Goal: Task Accomplishment & Management: Complete application form

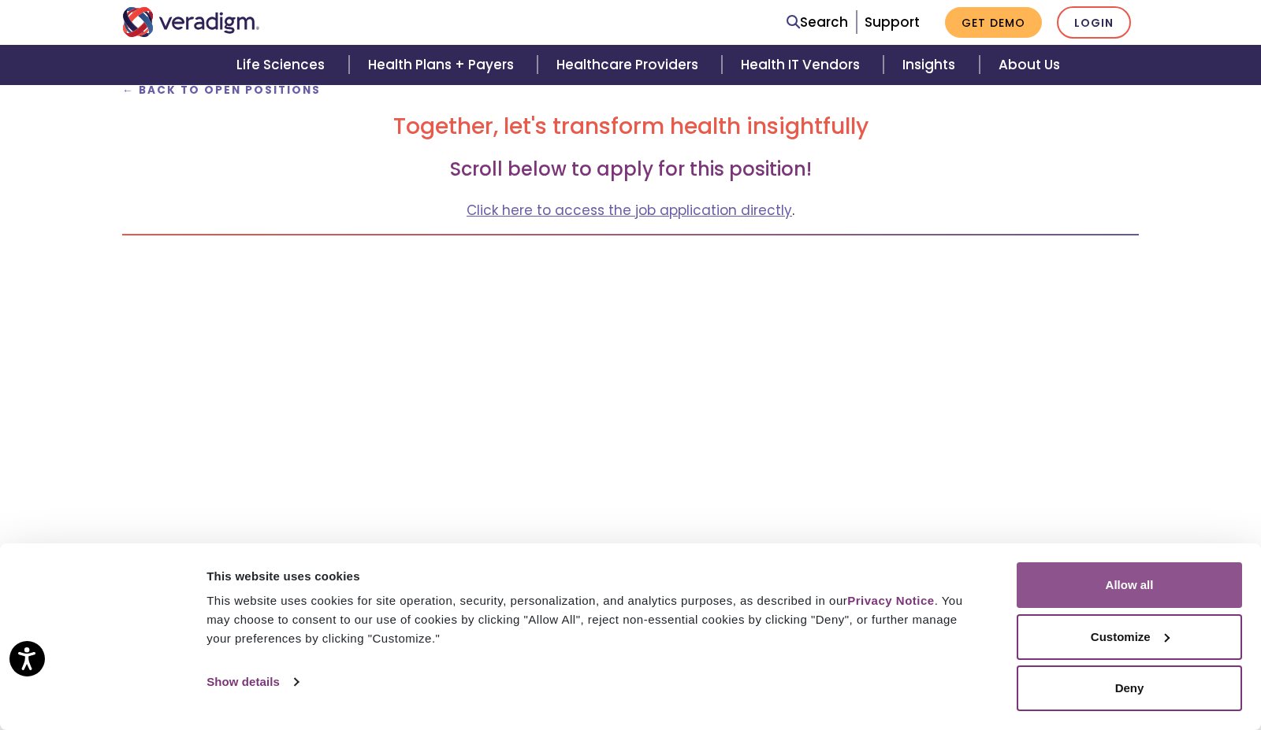
click at [1089, 573] on button "Allow all" at bounding box center [1129, 586] width 225 height 46
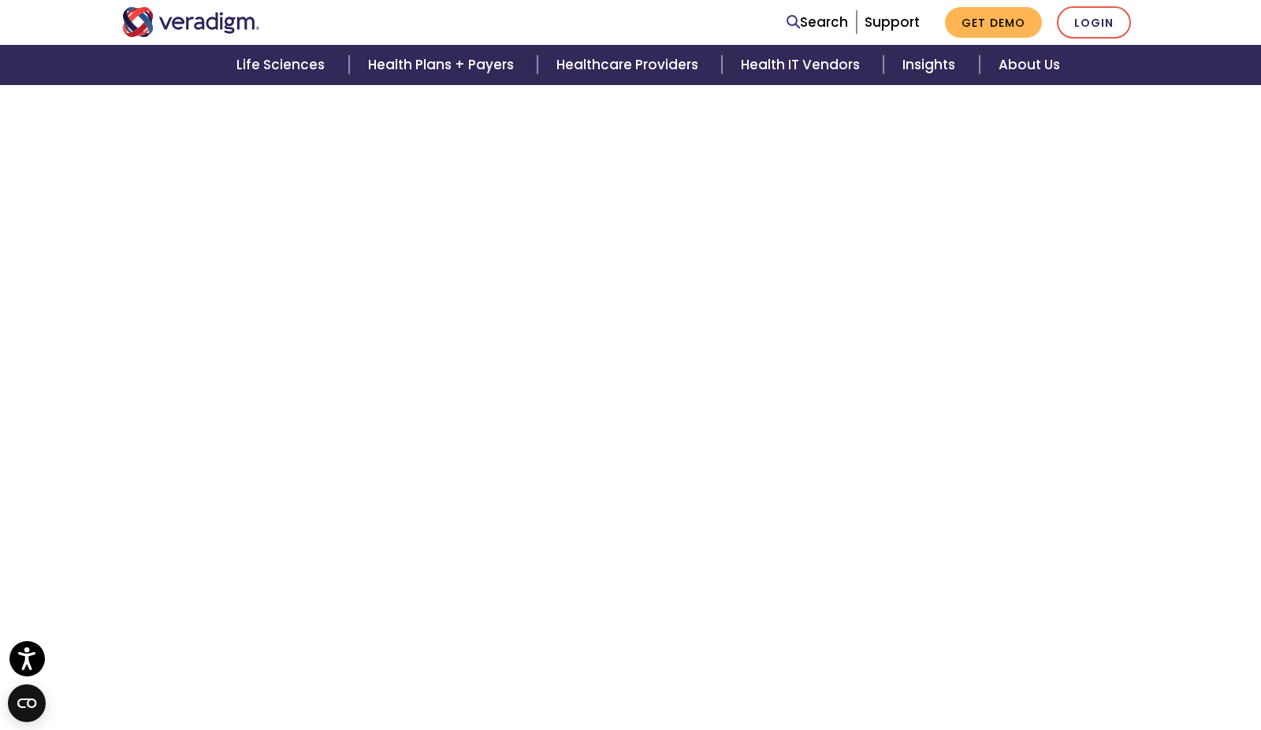
scroll to position [2500, 0]
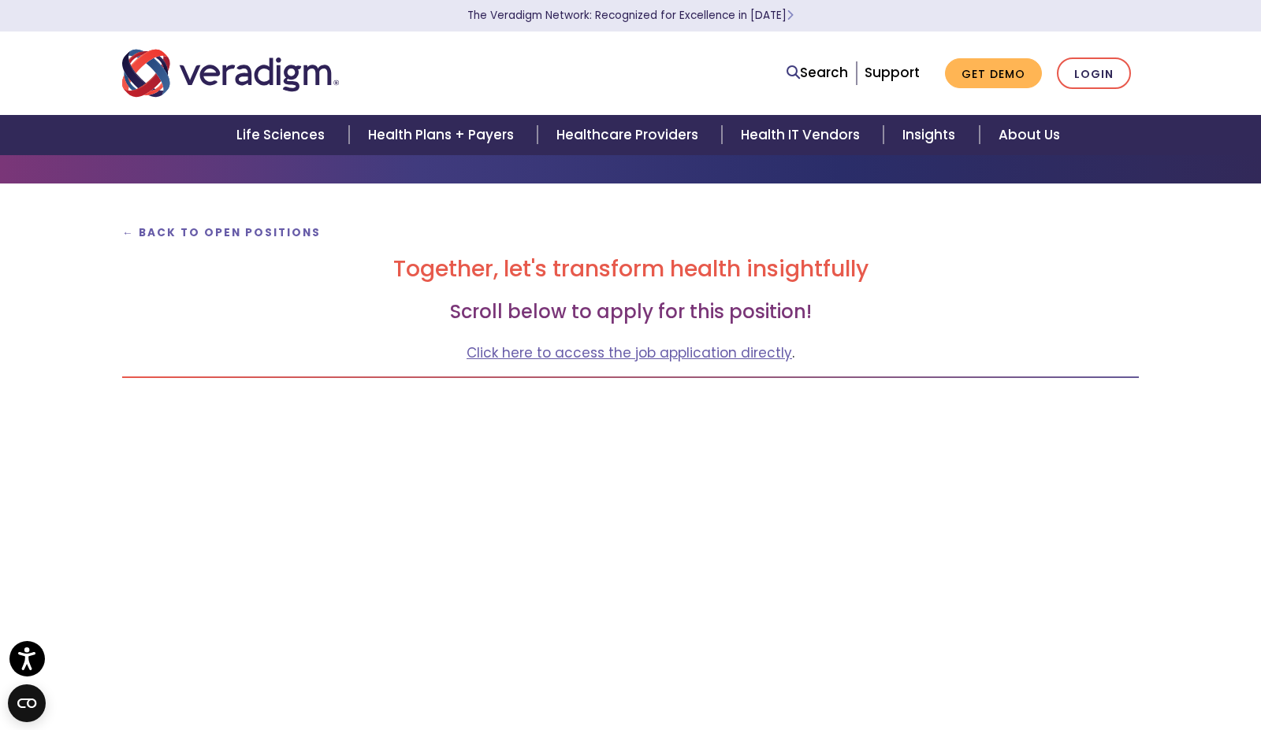
scroll to position [74, 0]
